Goal: Task Accomplishment & Management: Use online tool/utility

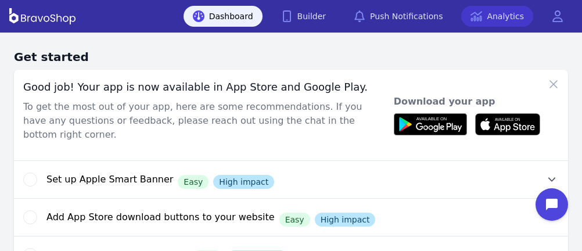
click at [491, 15] on link "Analytics" at bounding box center [497, 16] width 72 height 21
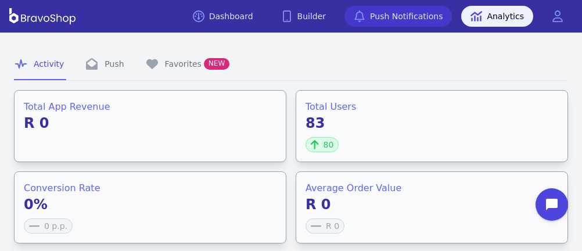
click at [422, 15] on link "Push Notifications" at bounding box center [397, 16] width 107 height 21
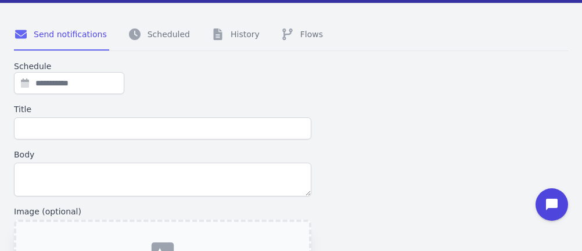
scroll to position [32, 0]
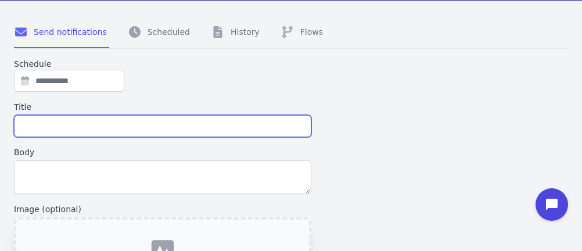
click at [135, 125] on input "Title" at bounding box center [162, 126] width 297 height 22
type input "**********"
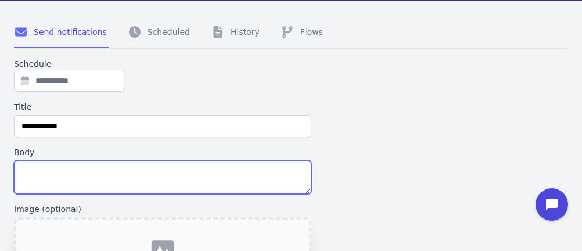
click at [57, 176] on textarea "Body" at bounding box center [162, 177] width 297 height 34
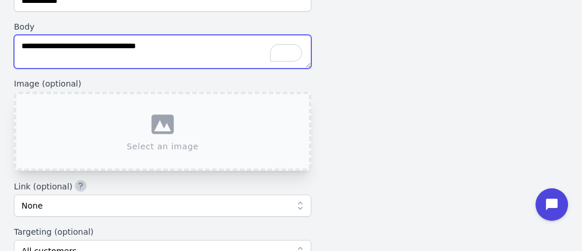
scroll to position [158, 0]
type textarea "**********"
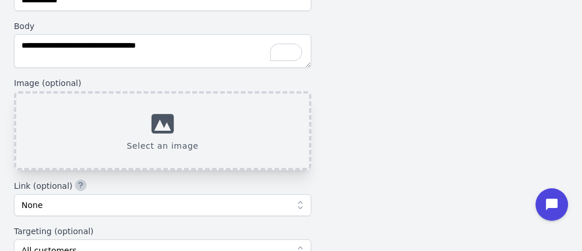
click at [205, 120] on button "Select an image" at bounding box center [162, 130] width 297 height 79
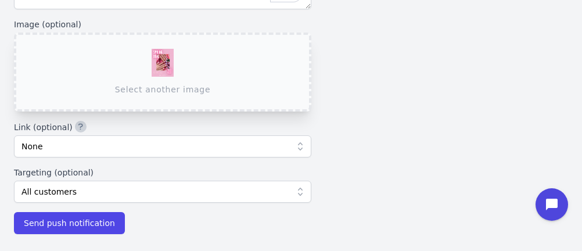
scroll to position [222, 0]
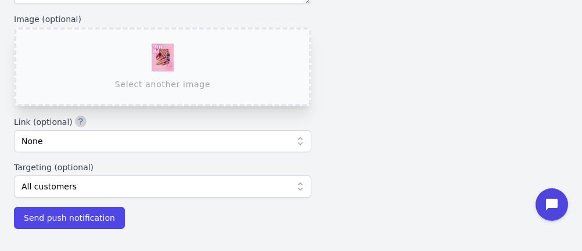
click at [299, 188] on icon at bounding box center [300, 186] width 5 height 8
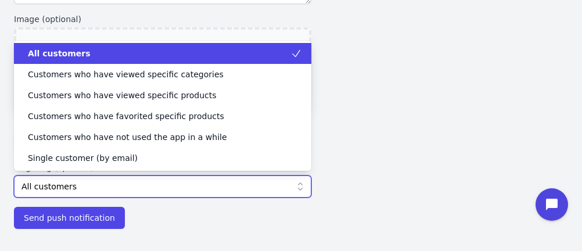
click at [212, 49] on div "All customers" at bounding box center [155, 54] width 269 height 12
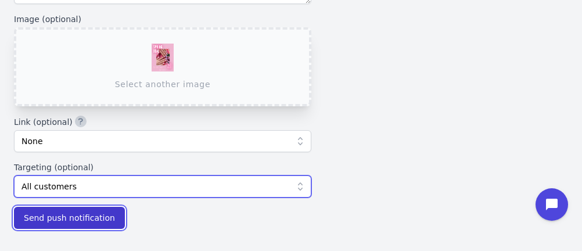
click at [79, 220] on span "Send push notification" at bounding box center [69, 218] width 91 height 12
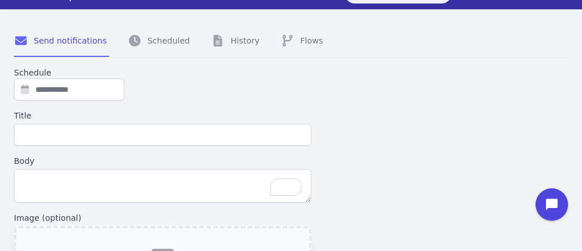
scroll to position [24, 0]
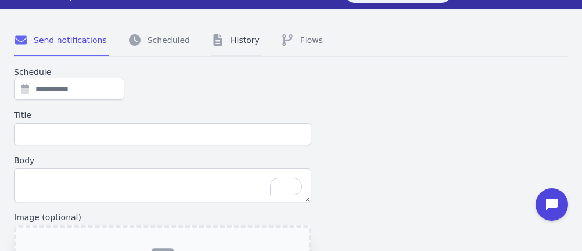
click at [231, 34] on link "History" at bounding box center [236, 40] width 51 height 31
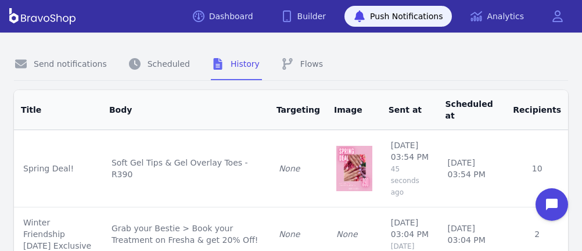
click at [544, 152] on td "10" at bounding box center [537, 168] width 62 height 77
click at [300, 172] on td "None" at bounding box center [297, 168] width 57 height 77
click at [555, 203] on icon "Open chat widget" at bounding box center [558, 205] width 18 height 18
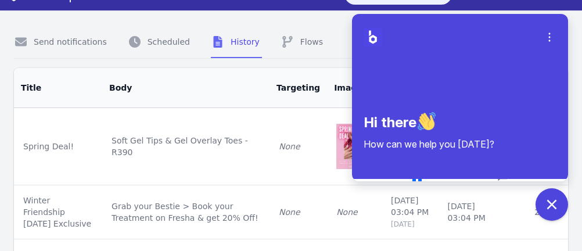
scroll to position [21, 0]
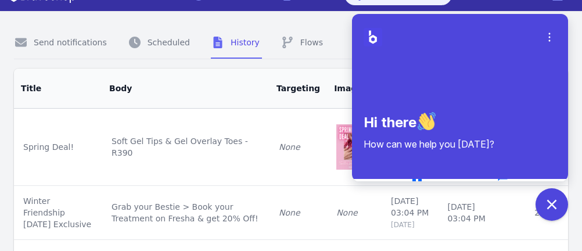
click at [527, 179] on button "Chat" at bounding box center [503, 181] width 84 height 24
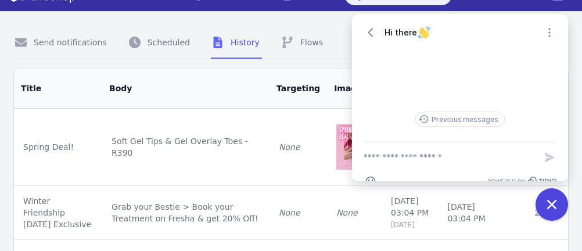
click at [392, 152] on textarea "New message" at bounding box center [450, 157] width 172 height 30
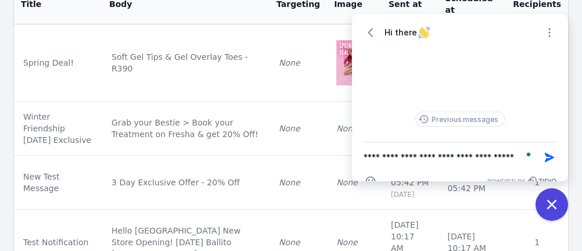
scroll to position [0, 0]
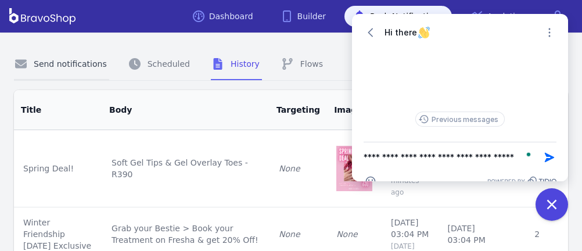
click at [81, 62] on link "Send notifications" at bounding box center [61, 64] width 95 height 31
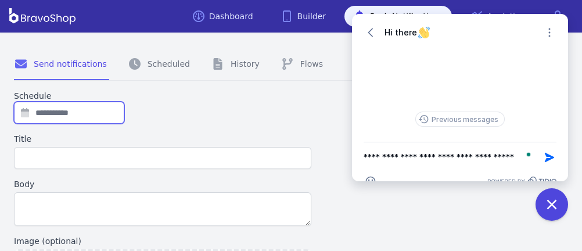
click at [88, 116] on input "text" at bounding box center [69, 113] width 110 height 22
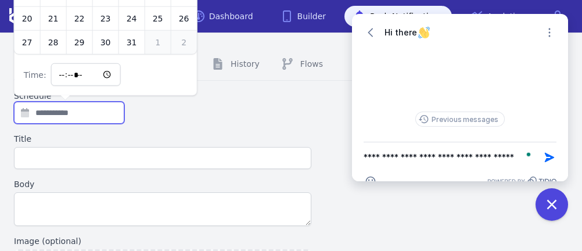
click at [88, 116] on input "text" at bounding box center [69, 113] width 110 height 22
click at [182, 136] on label "Title" at bounding box center [162, 139] width 297 height 12
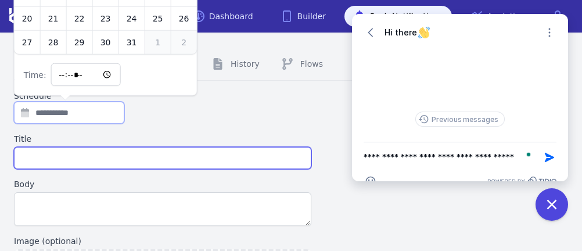
click at [182, 147] on input "Title" at bounding box center [162, 158] width 297 height 22
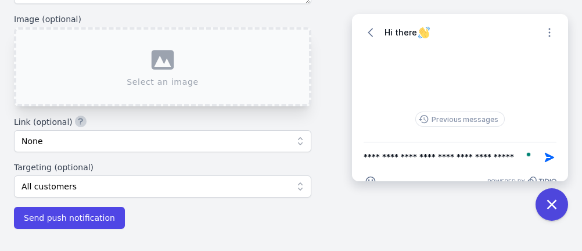
scroll to position [73, 0]
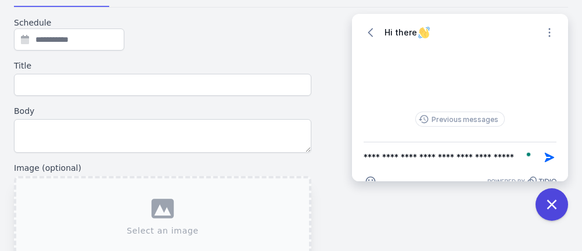
click at [519, 158] on textarea "**********" at bounding box center [450, 157] width 172 height 30
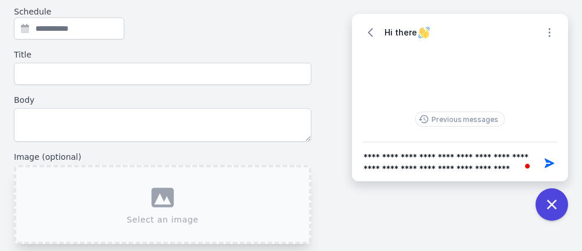
scroll to position [81, 0]
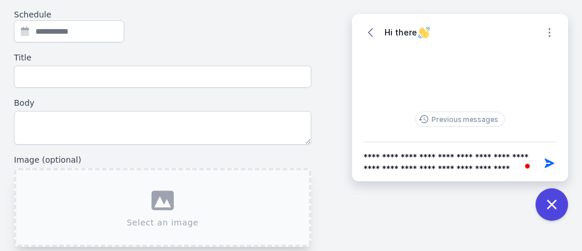
click at [486, 156] on textarea "**********" at bounding box center [450, 163] width 172 height 42
click at [473, 156] on textarea "**********" at bounding box center [450, 163] width 172 height 42
click at [510, 168] on textarea "**********" at bounding box center [450, 163] width 172 height 42
click at [397, 171] on textarea "**********" at bounding box center [450, 163] width 172 height 42
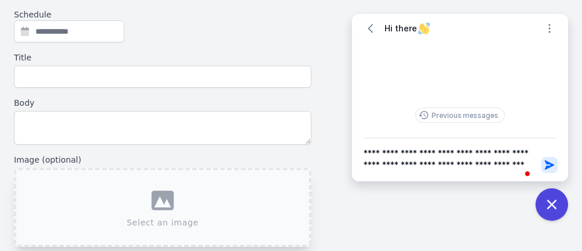
type textarea "**********"
click at [548, 162] on icon "button" at bounding box center [549, 164] width 9 height 9
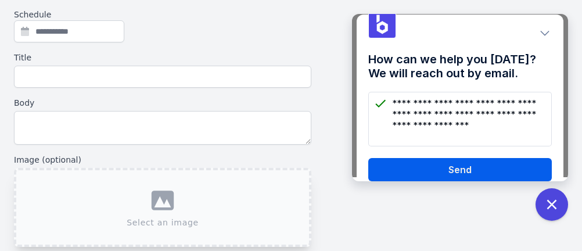
click at [504, 158] on button "Send" at bounding box center [460, 169] width 184 height 23
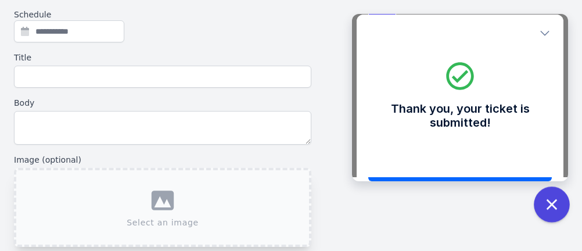
click at [551, 197] on icon "Close chat widget" at bounding box center [552, 205] width 18 height 18
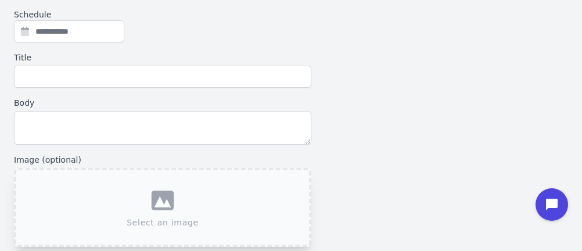
click at [464, 71] on div "Schedule Title Body Image (optional) Select an image Link (optional) None Targe…" at bounding box center [291, 189] width 554 height 361
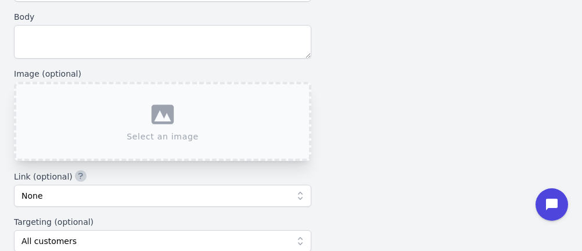
scroll to position [222, 0]
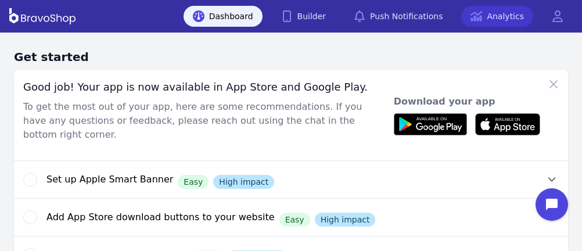
click at [491, 15] on link "Analytics" at bounding box center [497, 16] width 72 height 21
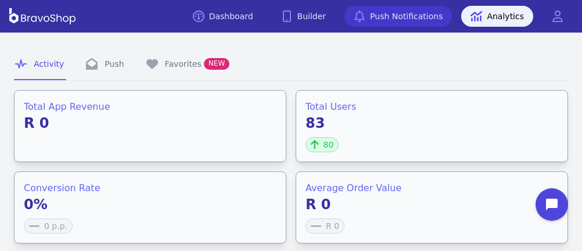
click at [422, 15] on link "Push Notifications" at bounding box center [397, 16] width 107 height 21
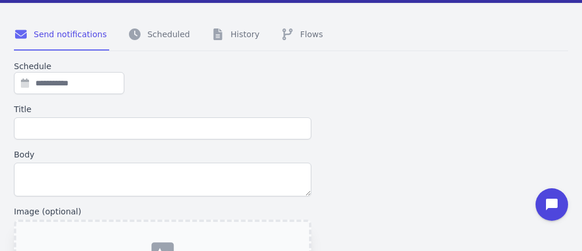
scroll to position [32, 0]
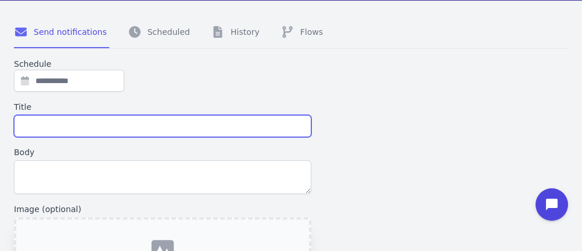
click at [135, 125] on input "Title" at bounding box center [162, 126] width 297 height 22
type input "**********"
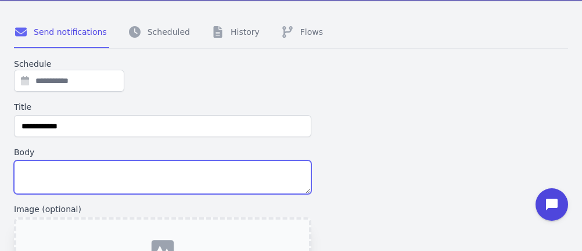
click at [57, 176] on textarea "Body" at bounding box center [162, 177] width 297 height 34
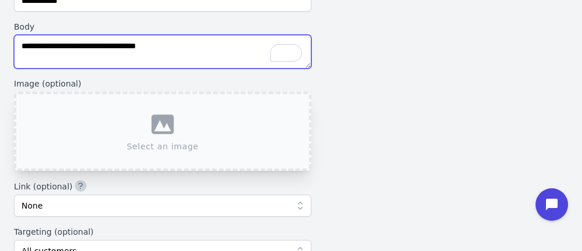
scroll to position [158, 0]
type textarea "**********"
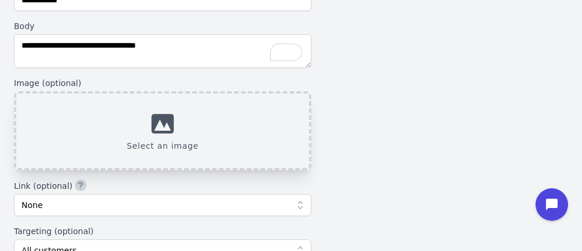
click at [205, 120] on button "Select an image" at bounding box center [162, 130] width 297 height 79
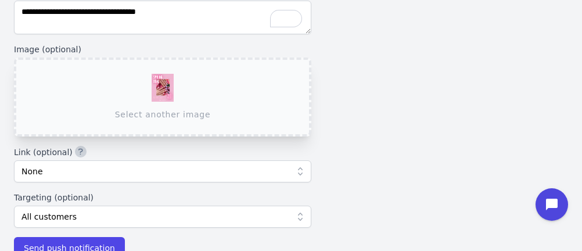
scroll to position [222, 0]
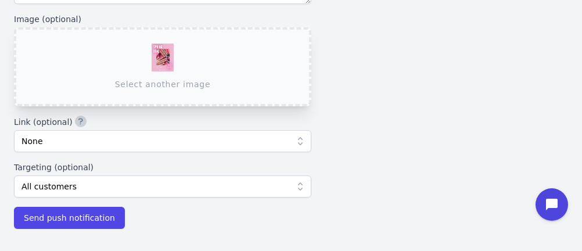
click at [299, 188] on icon at bounding box center [300, 186] width 5 height 8
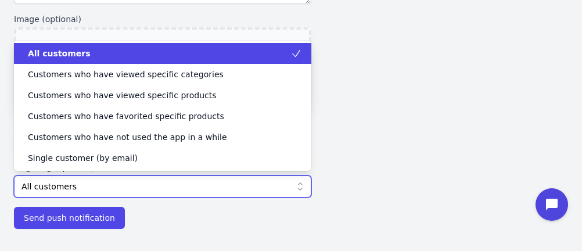
click at [212, 49] on div "All customers" at bounding box center [155, 54] width 269 height 12
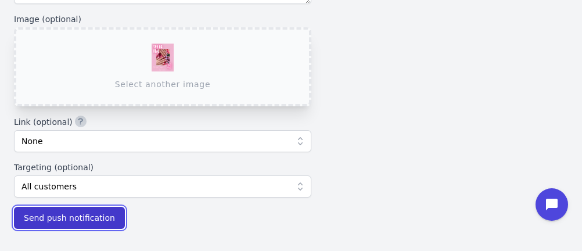
click at [79, 220] on span "Send push notification" at bounding box center [69, 218] width 91 height 12
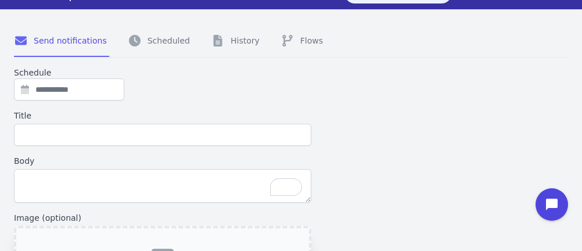
scroll to position [24, 0]
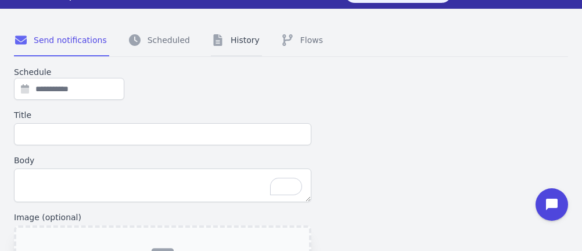
click at [231, 34] on link "History" at bounding box center [236, 40] width 51 height 31
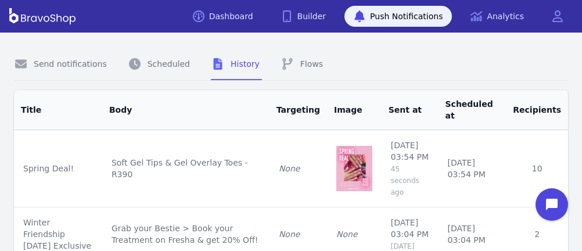
click at [544, 152] on td "10" at bounding box center [537, 168] width 62 height 77
click at [300, 172] on td "None" at bounding box center [297, 168] width 57 height 77
click at [555, 203] on icon "Open chat widget" at bounding box center [558, 205] width 18 height 18
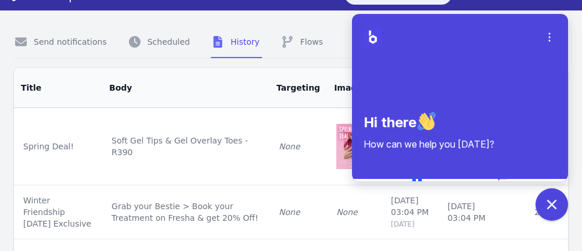
scroll to position [21, 0]
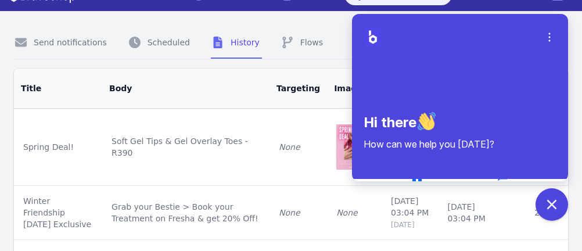
click at [527, 179] on button "Chat" at bounding box center [503, 181] width 84 height 24
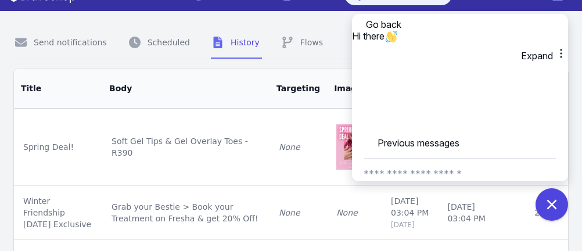
click at [392, 159] on textarea "New message" at bounding box center [460, 174] width 193 height 30
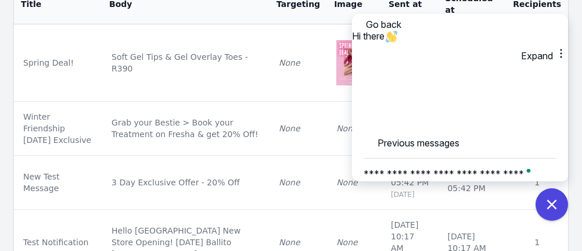
scroll to position [0, 0]
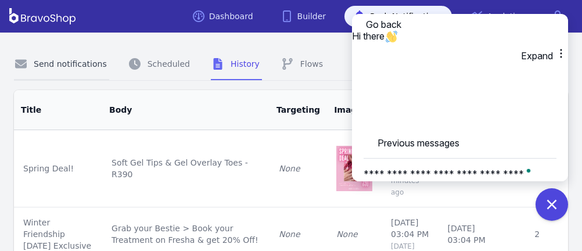
click at [81, 62] on link "Send notifications" at bounding box center [61, 64] width 95 height 31
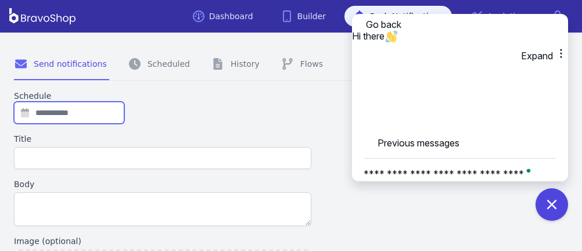
click at [88, 116] on input "text" at bounding box center [69, 113] width 110 height 22
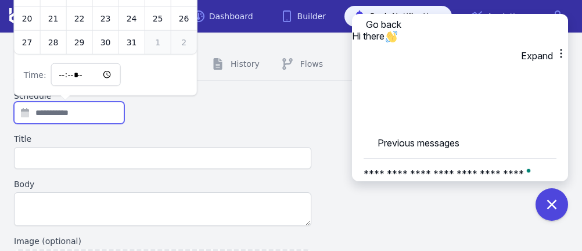
click at [88, 116] on input "text" at bounding box center [69, 113] width 110 height 22
click at [182, 136] on label "Title" at bounding box center [162, 139] width 297 height 12
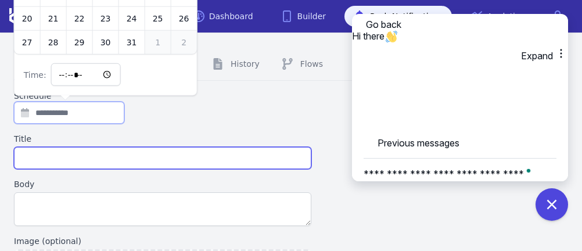
click at [182, 147] on input "Title" at bounding box center [162, 158] width 297 height 22
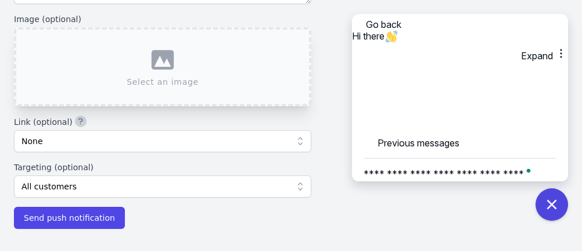
scroll to position [73, 0]
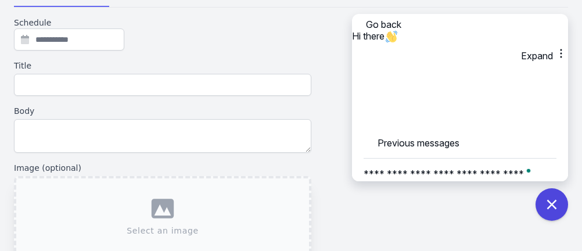
click at [519, 159] on textarea "**********" at bounding box center [450, 174] width 172 height 30
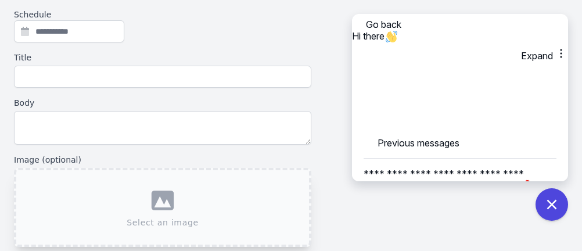
scroll to position [81, 0]
click at [486, 159] on textarea "**********" at bounding box center [450, 180] width 172 height 42
click at [473, 159] on textarea "**********" at bounding box center [450, 180] width 172 height 42
click at [510, 168] on textarea "**********" at bounding box center [450, 180] width 172 height 42
click at [397, 171] on textarea "**********" at bounding box center [450, 180] width 172 height 42
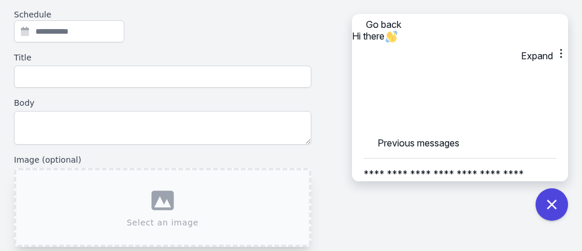
scroll to position [4, 0]
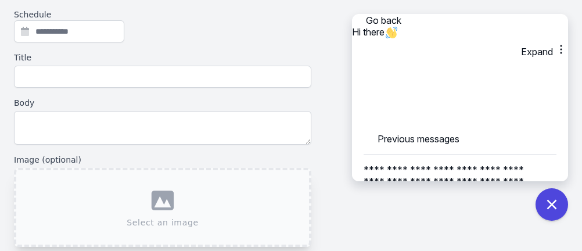
type textarea "**********"
click at [385, 211] on icon "button" at bounding box center [379, 217] width 12 height 12
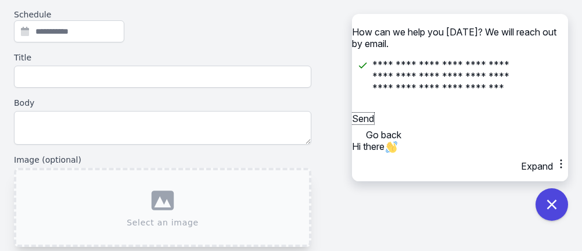
click at [374, 124] on button "Send" at bounding box center [363, 119] width 22 height 12
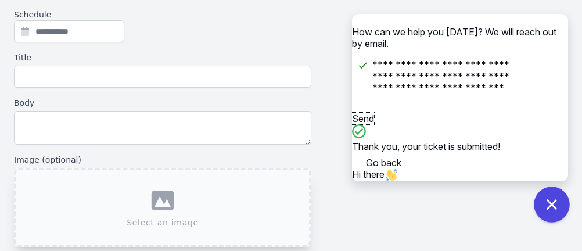
click at [551, 197] on icon "Close chat widget" at bounding box center [552, 205] width 18 height 18
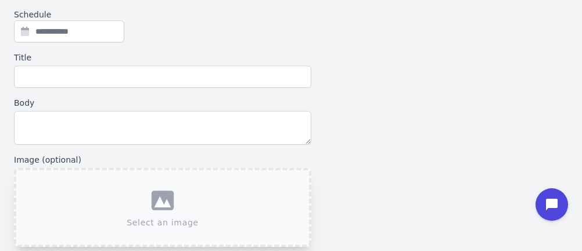
click at [464, 71] on div "Schedule Title Body Image (optional) Select an image Link (optional) None Targe…" at bounding box center [291, 189] width 554 height 361
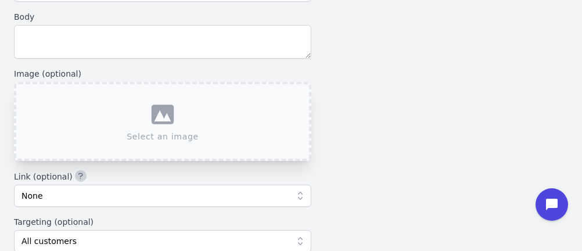
scroll to position [222, 0]
